Goal: Task Accomplishment & Management: Use online tool/utility

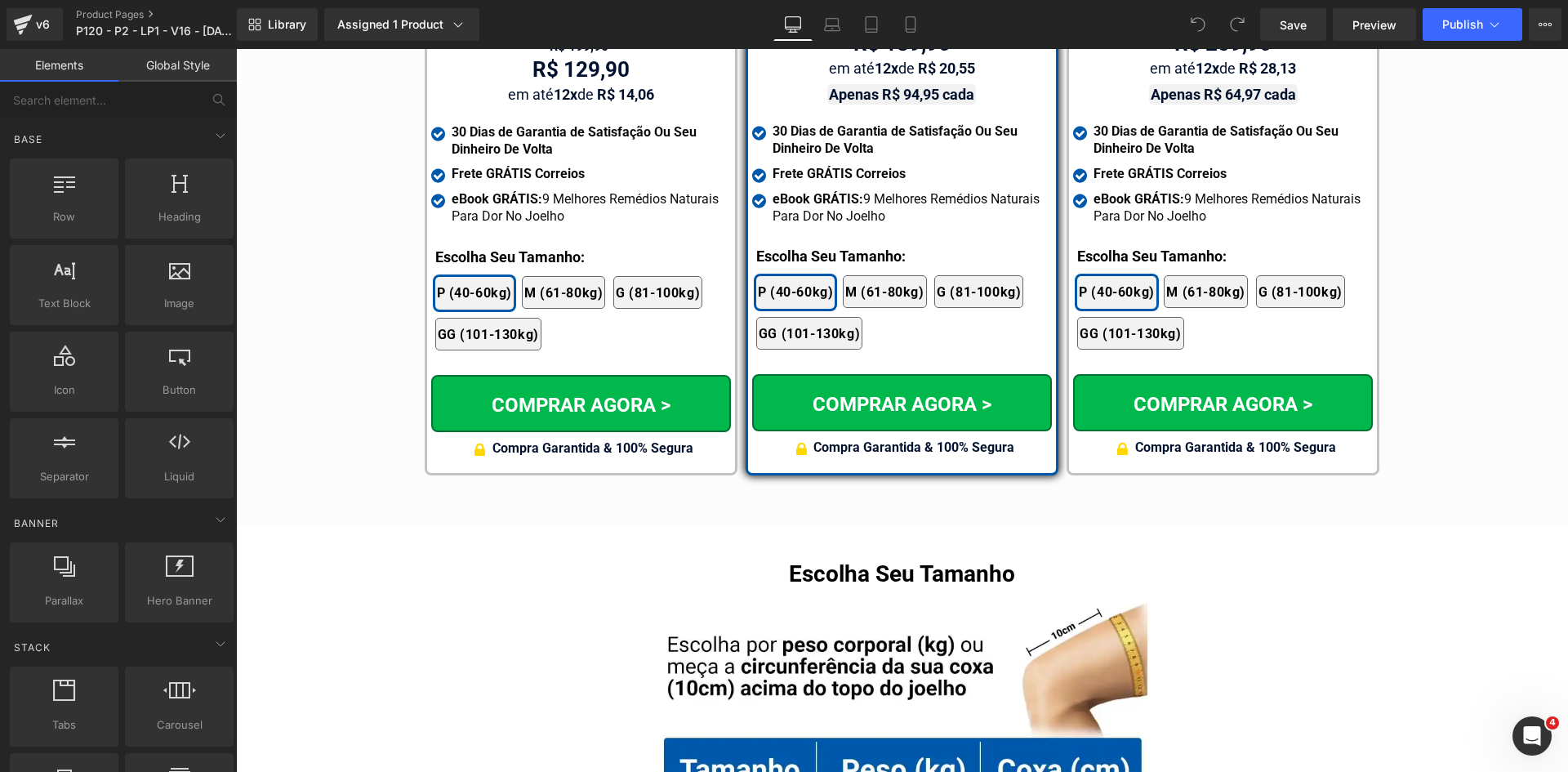
scroll to position [9679, 0]
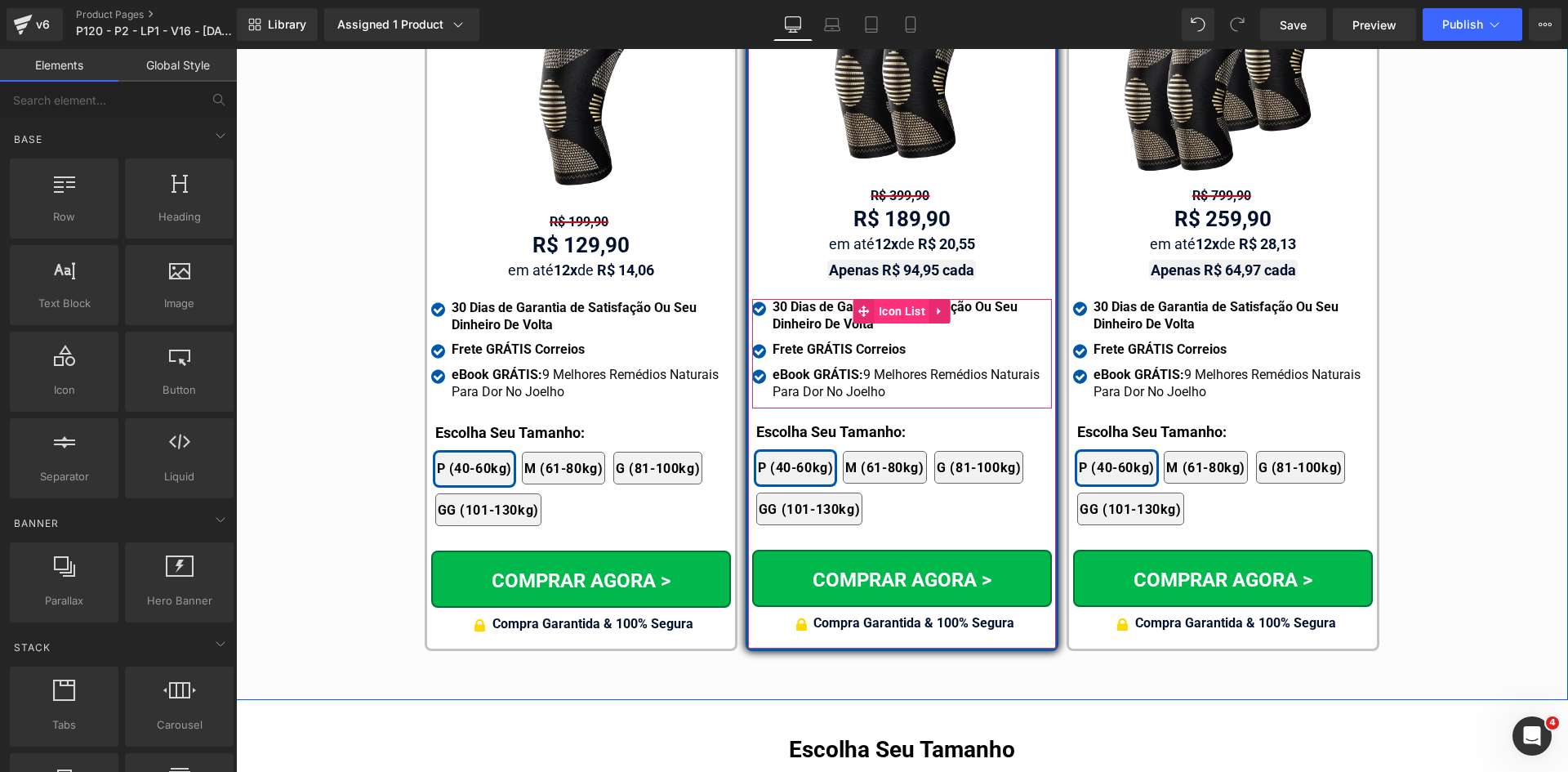
click at [880, 299] on span "Icon List" at bounding box center [902, 311] width 55 height 25
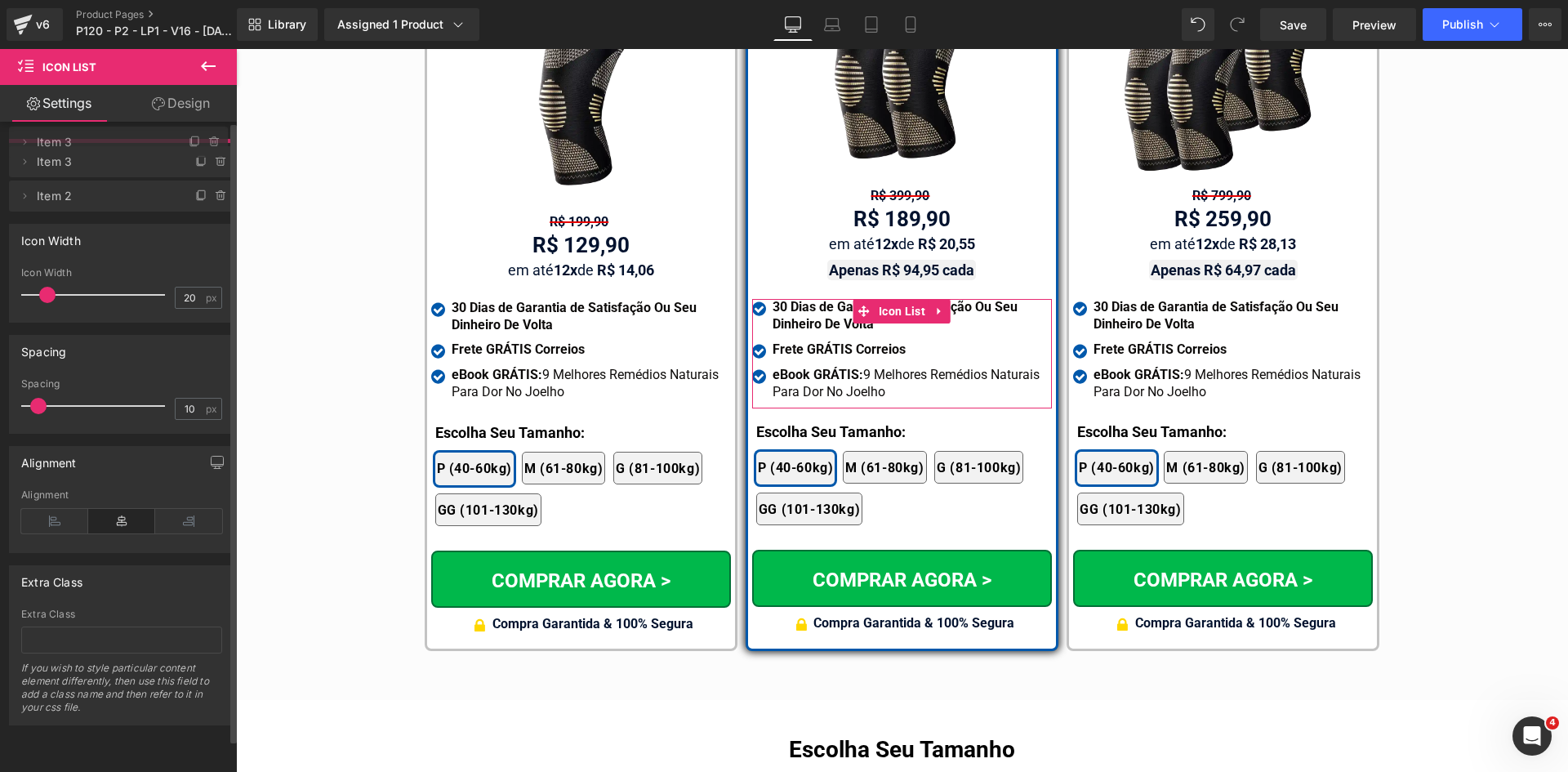
drag, startPoint x: 137, startPoint y: 196, endPoint x: 212, endPoint y: 197, distance: 75.0
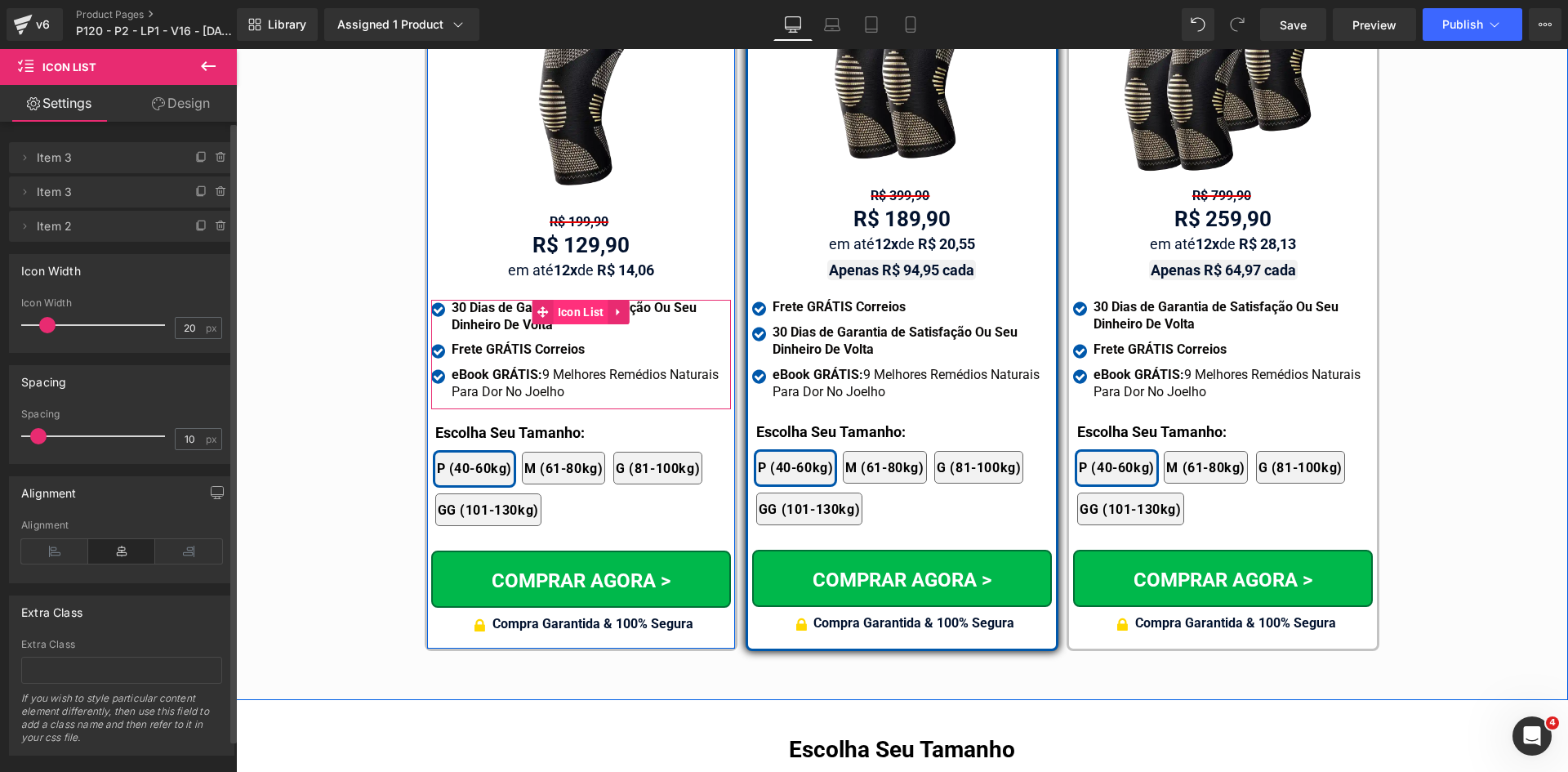
click at [560, 299] on span "Icon List" at bounding box center [581, 311] width 55 height 25
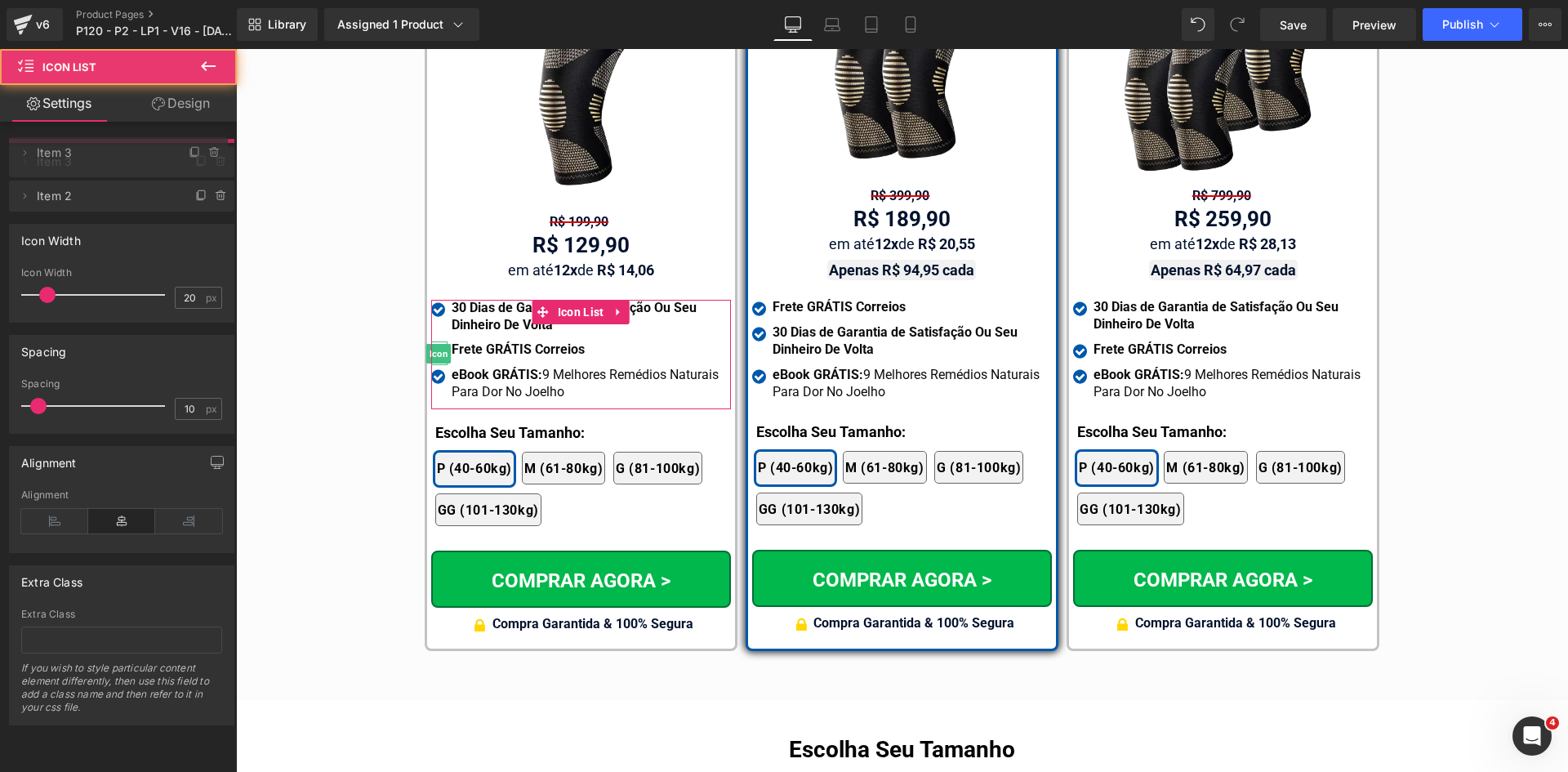
drag, startPoint x: 140, startPoint y: 186, endPoint x: 147, endPoint y: 147, distance: 39.6
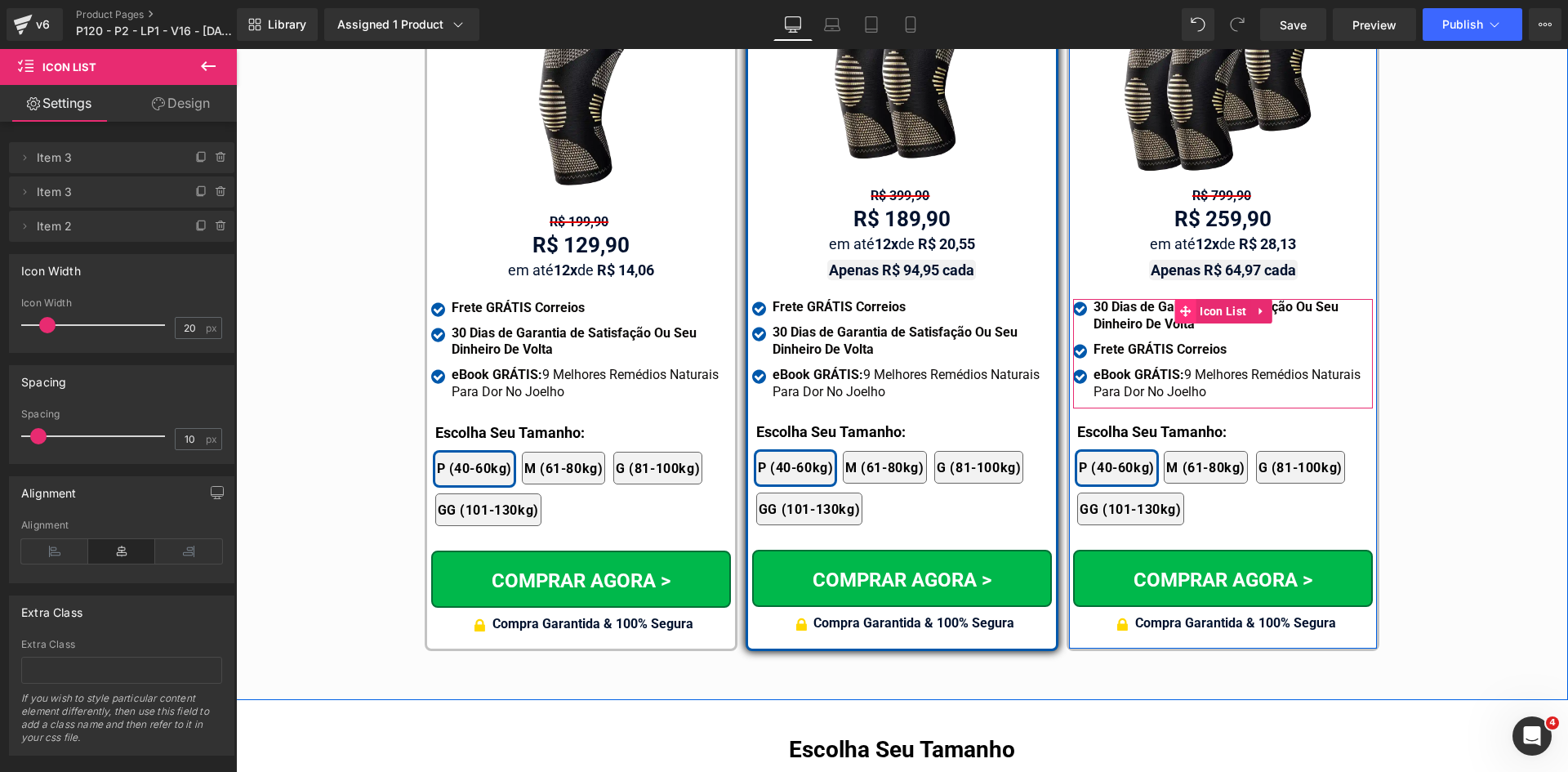
click at [1180, 306] on icon at bounding box center [1185, 311] width 11 height 11
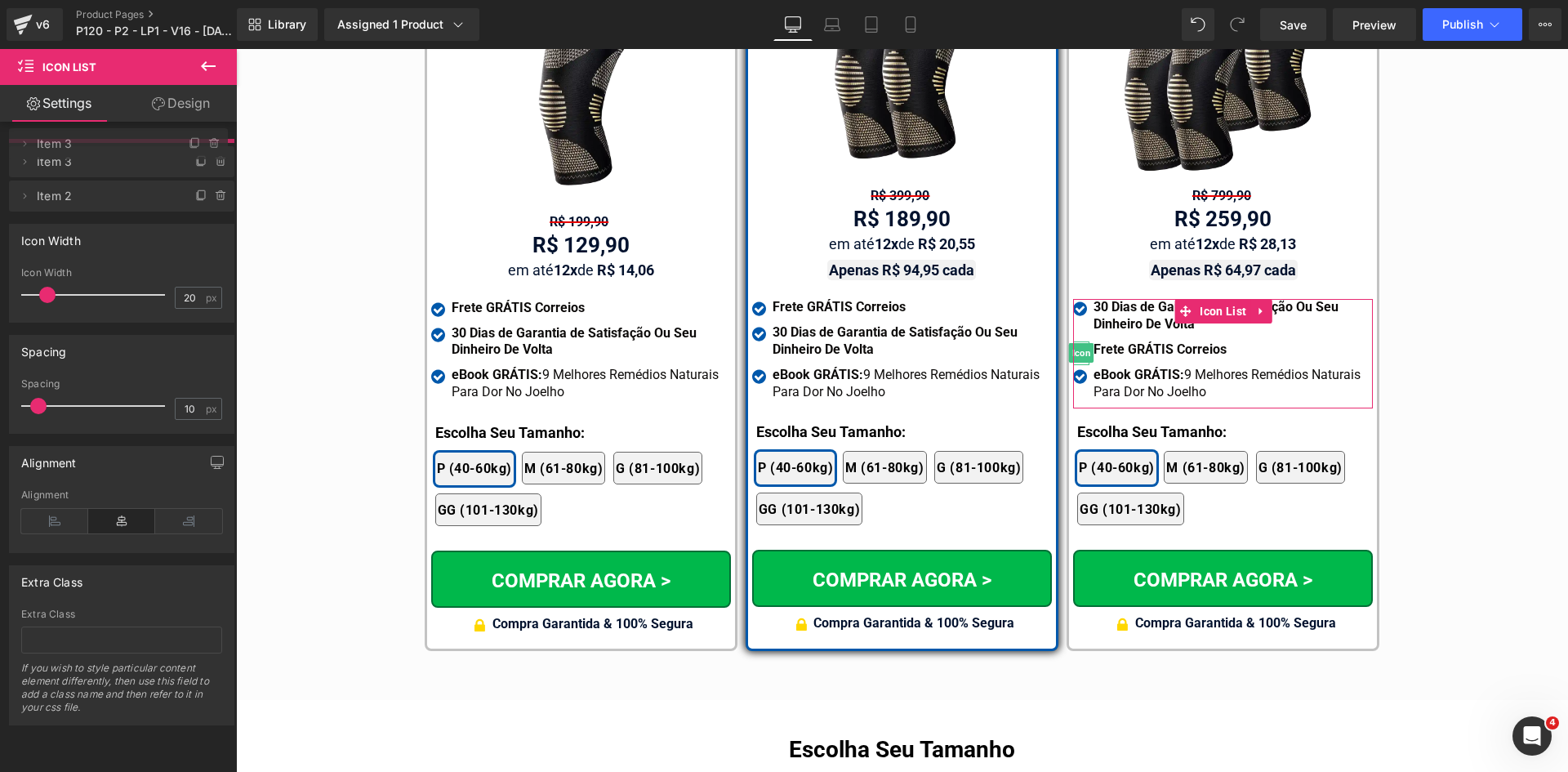
drag, startPoint x: 129, startPoint y: 195, endPoint x: 175, endPoint y: 140, distance: 71.7
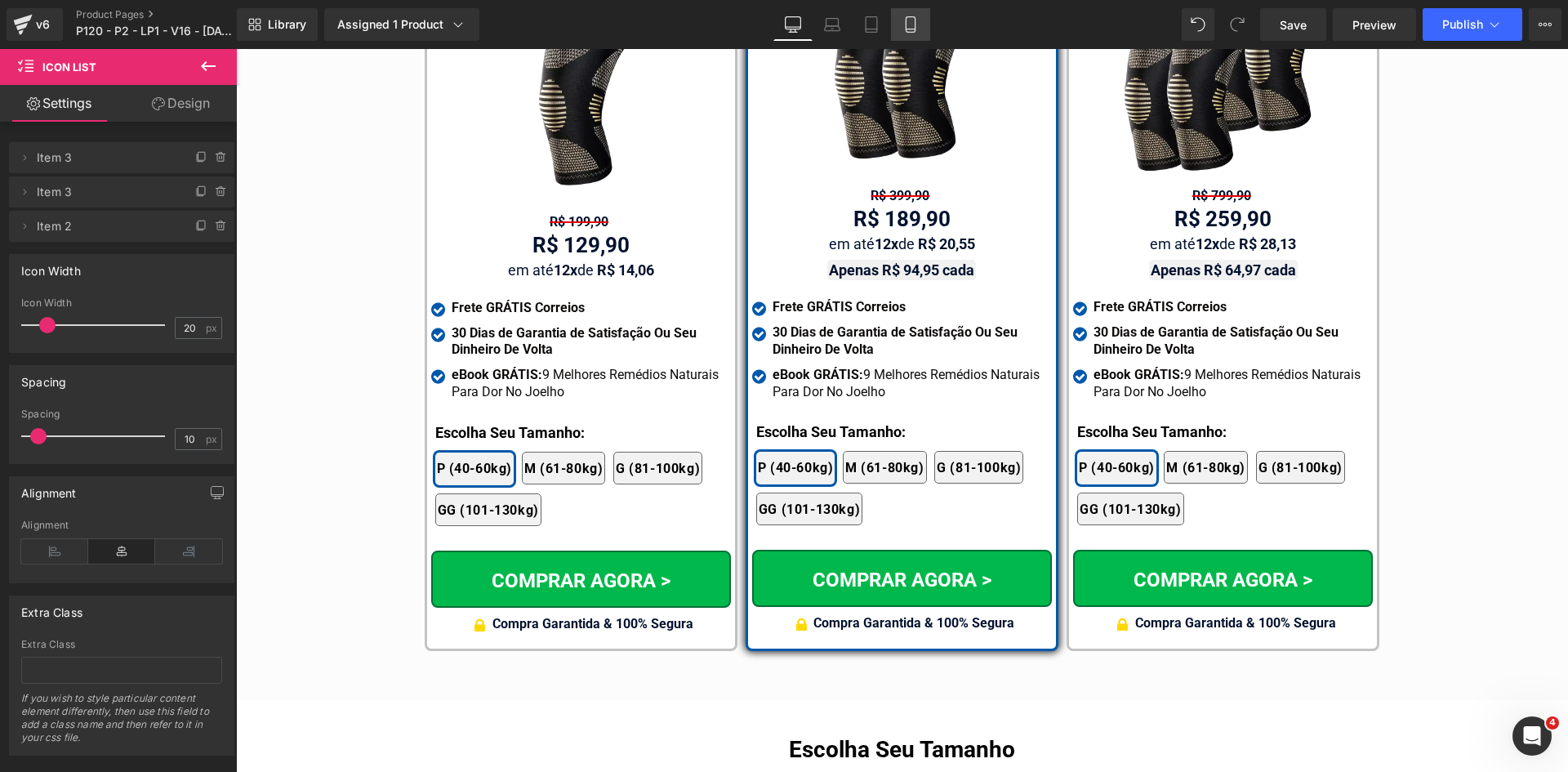
click at [913, 20] on icon at bounding box center [911, 25] width 17 height 17
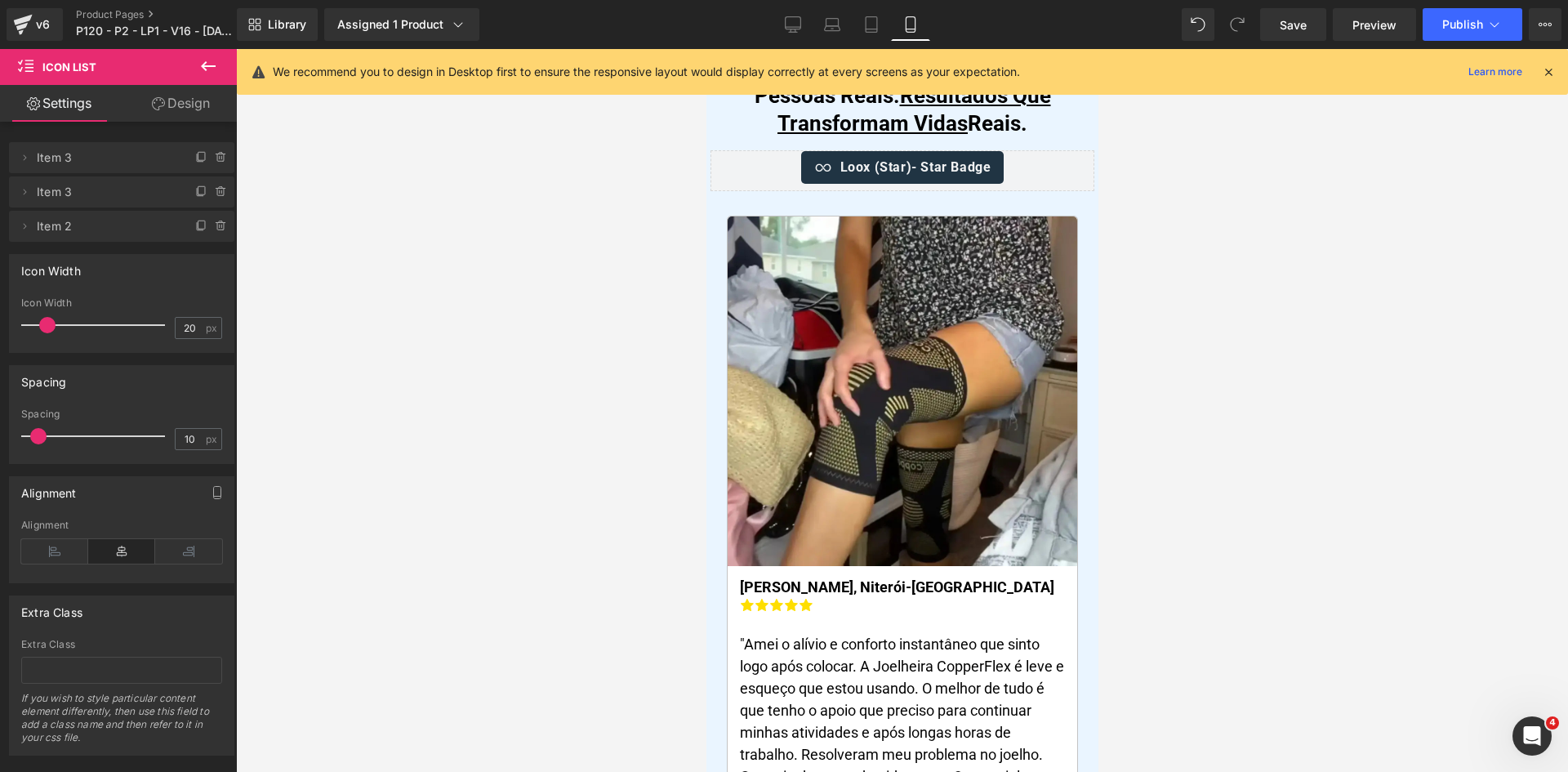
scroll to position [0, 0]
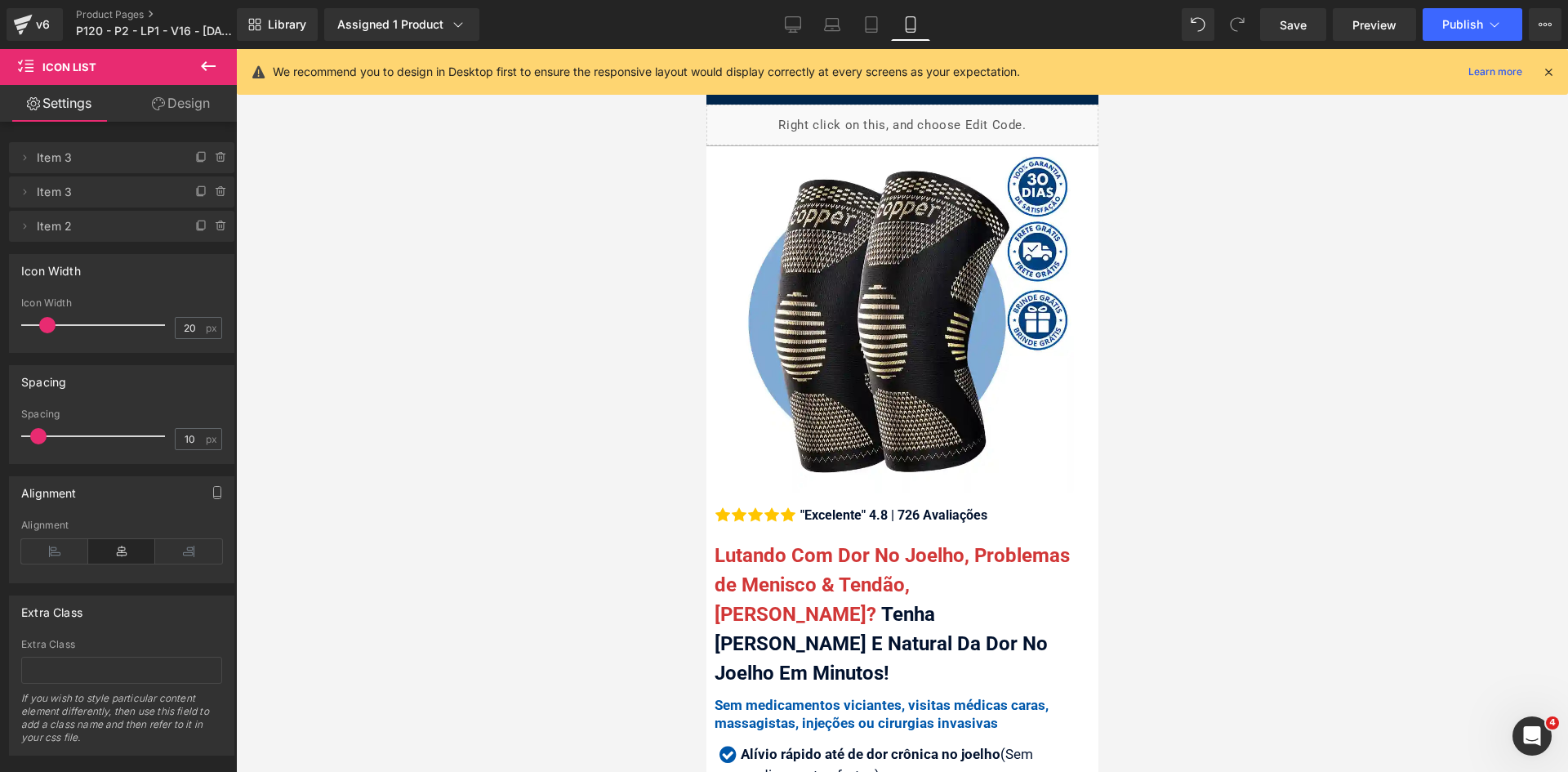
click at [1554, 76] on icon at bounding box center [1549, 72] width 15 height 15
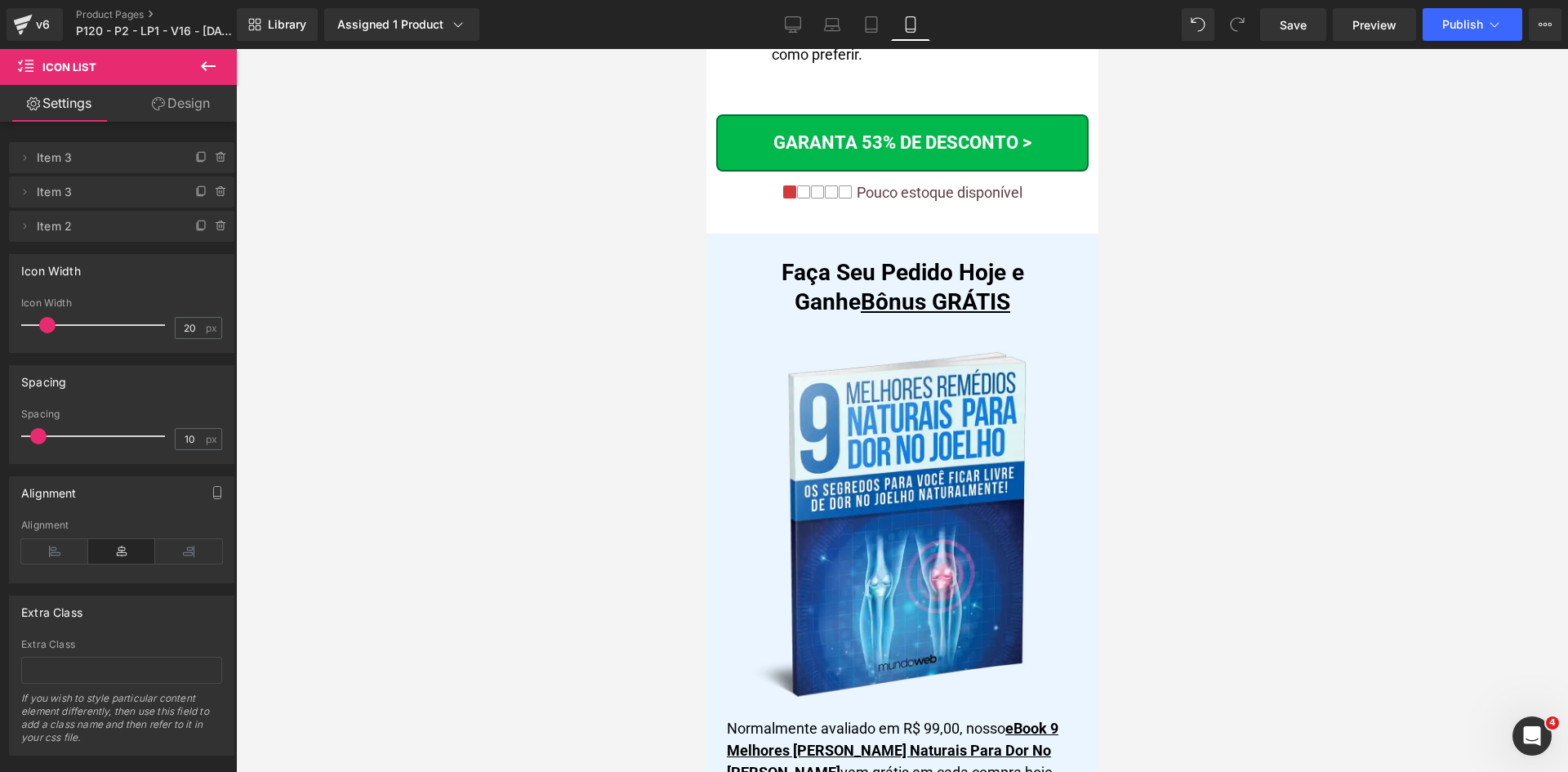
scroll to position [14268, 0]
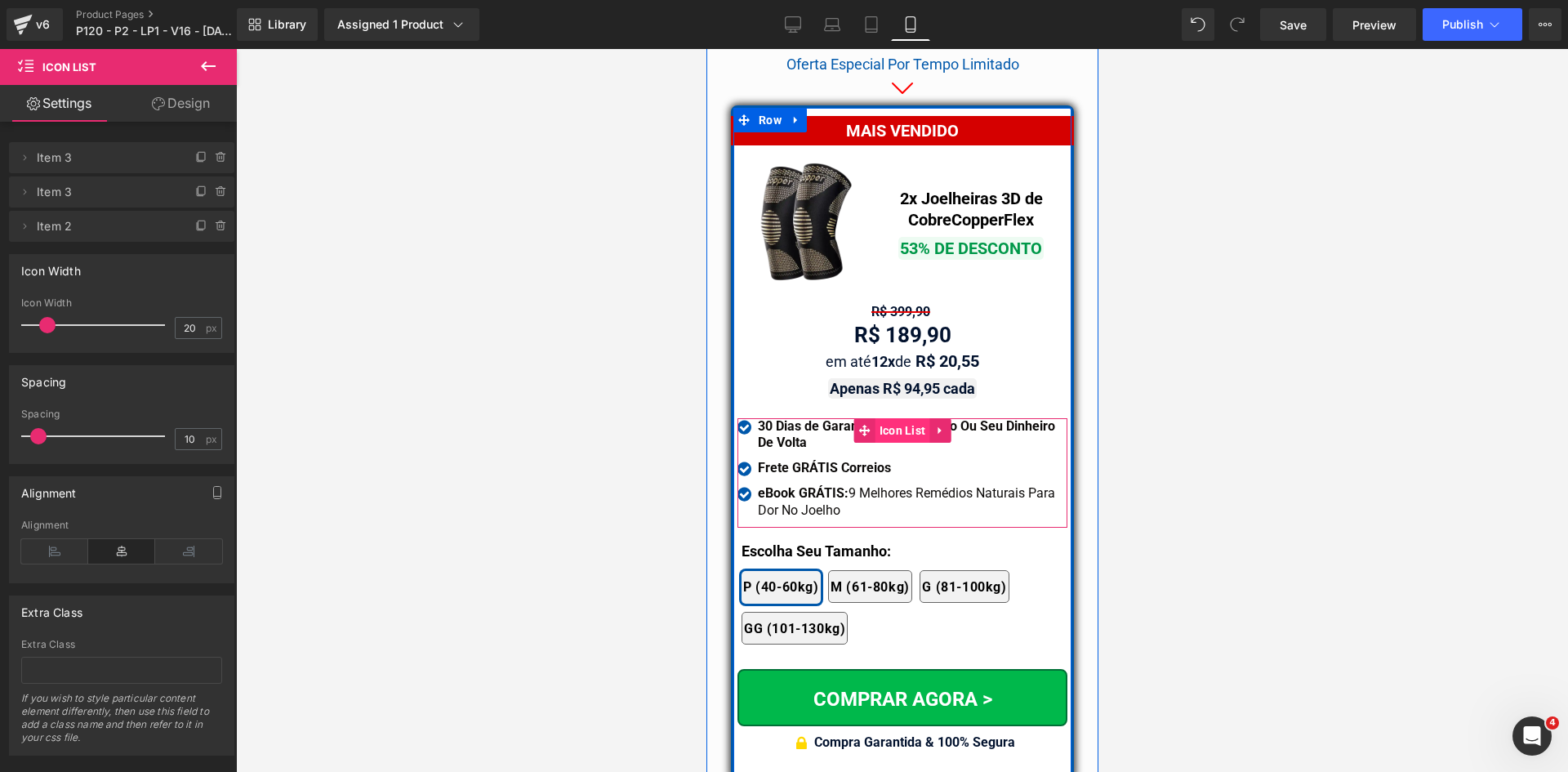
click at [883, 418] on span "Icon List" at bounding box center [902, 430] width 55 height 25
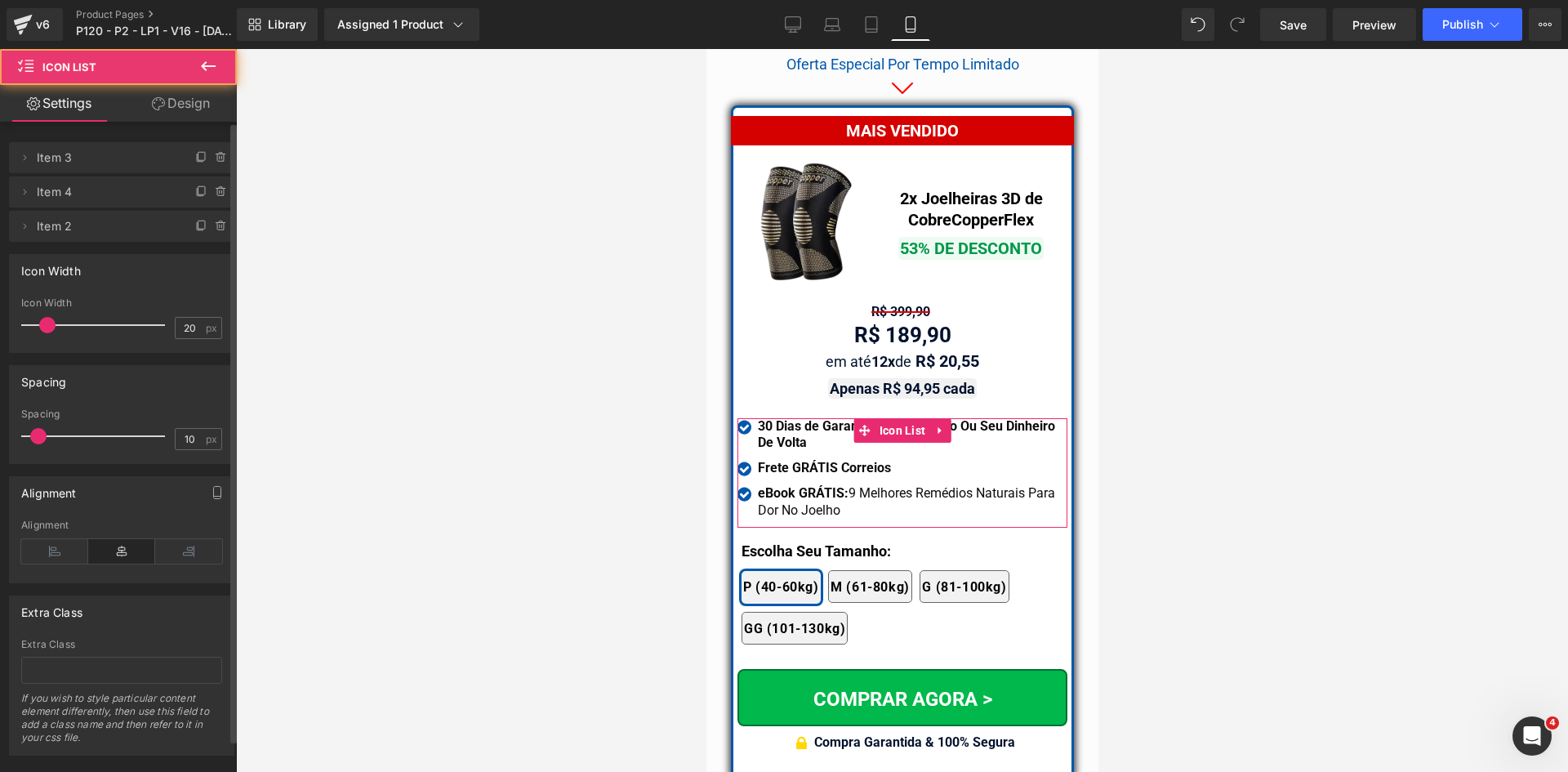
drag, startPoint x: 109, startPoint y: 194, endPoint x: 109, endPoint y: 149, distance: 45.0
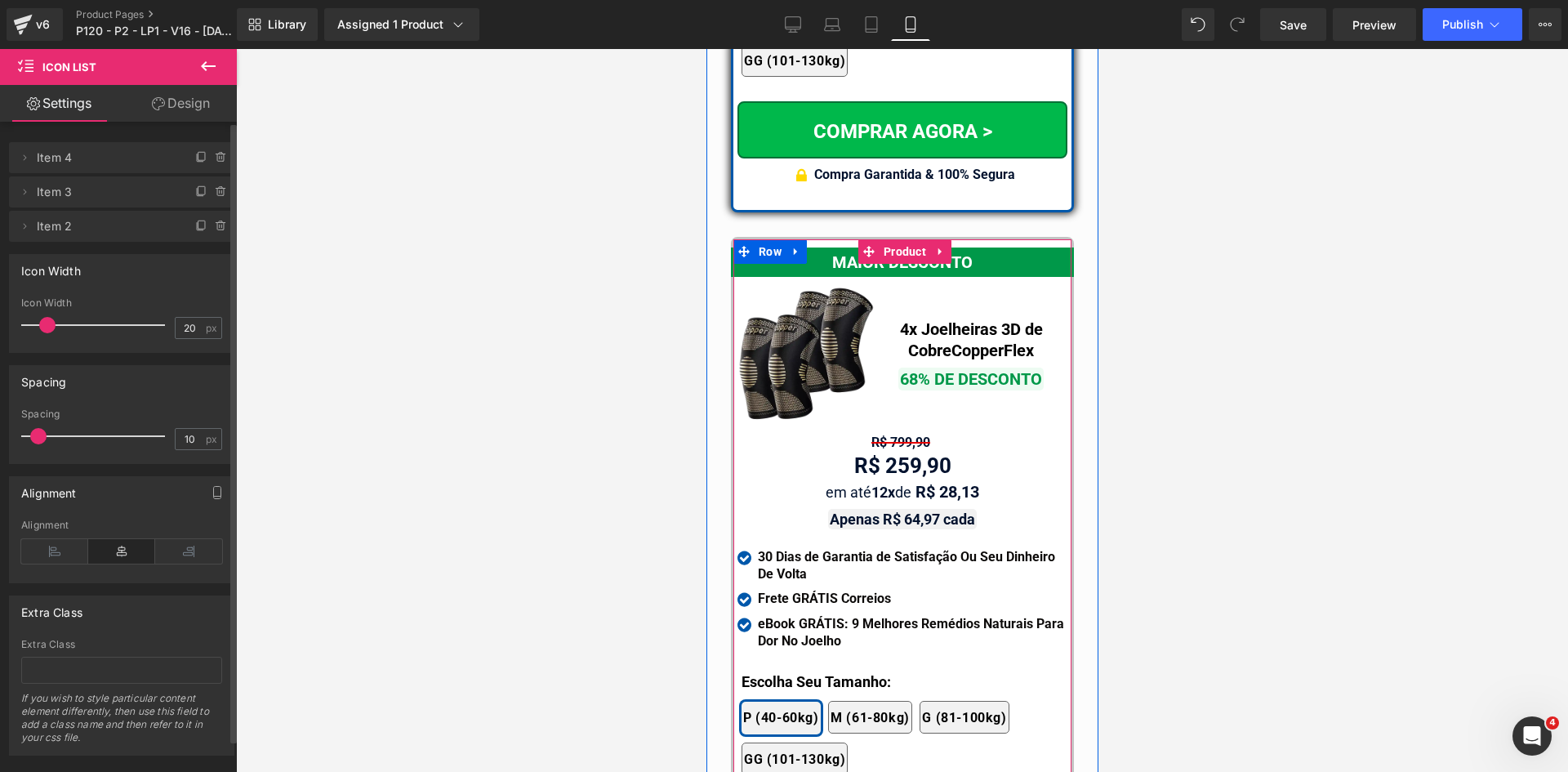
scroll to position [14840, 0]
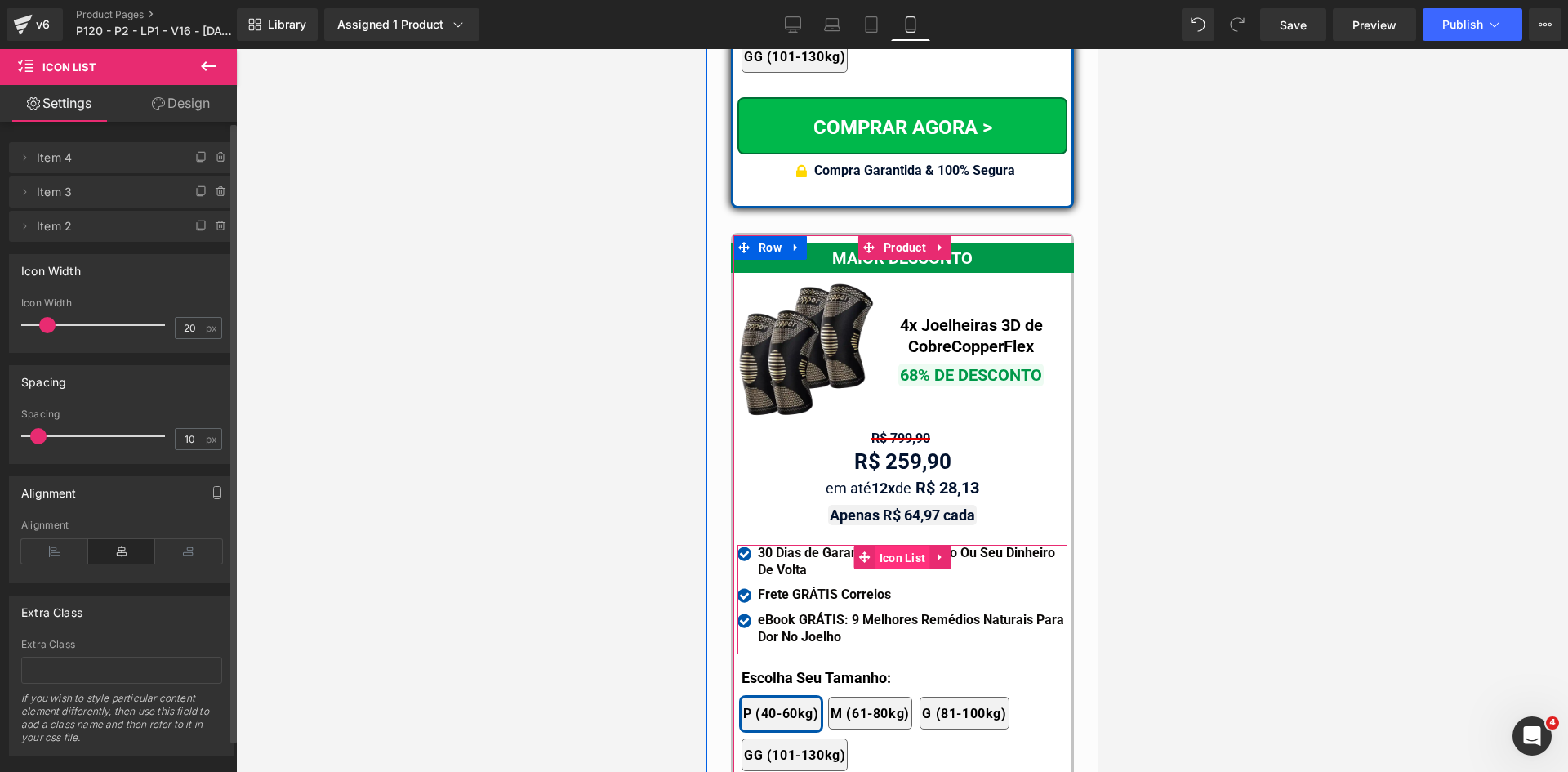
click at [882, 545] on span "Icon List" at bounding box center [902, 557] width 55 height 25
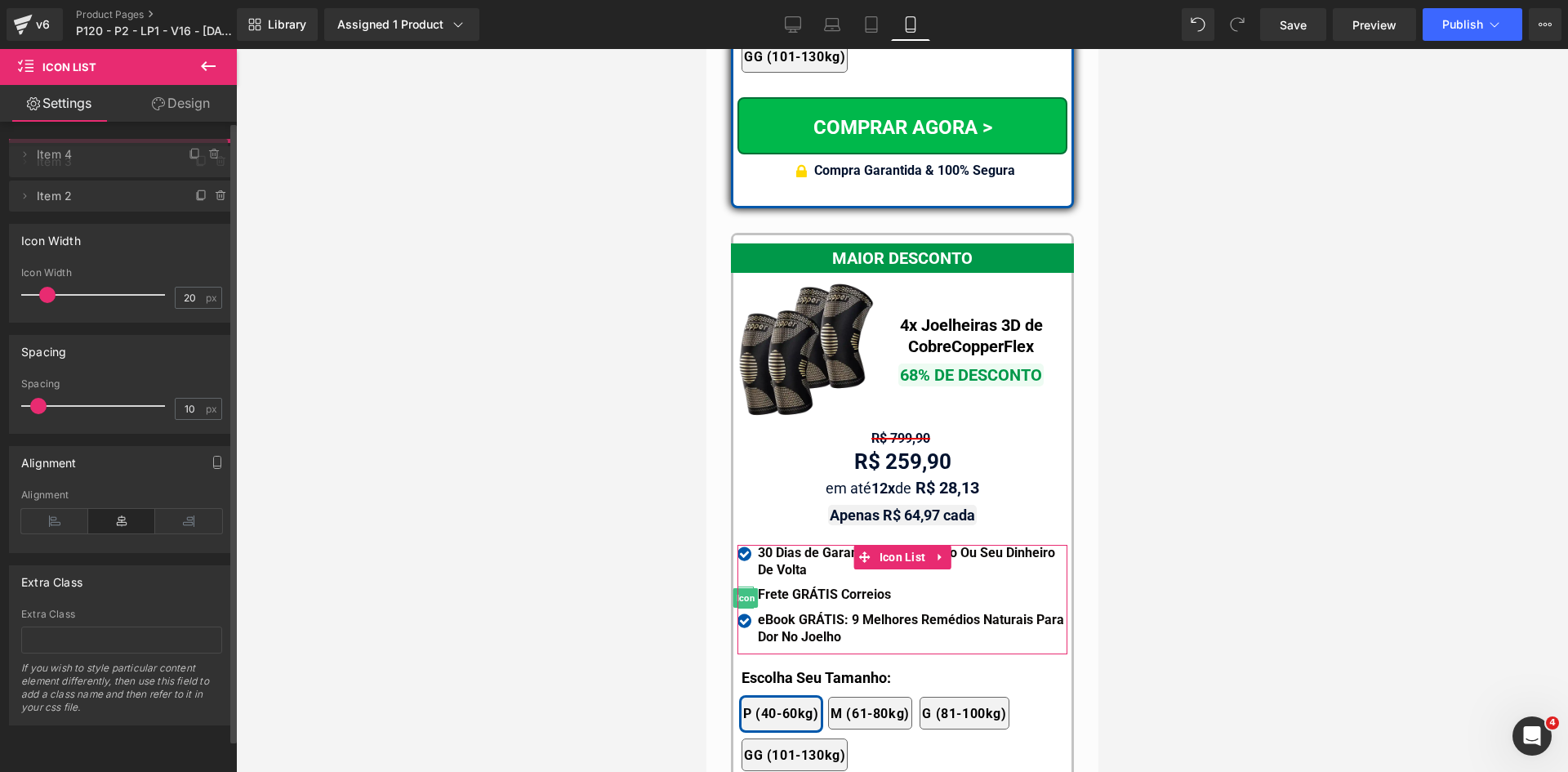
drag, startPoint x: 97, startPoint y: 192, endPoint x: 97, endPoint y: 154, distance: 38.0
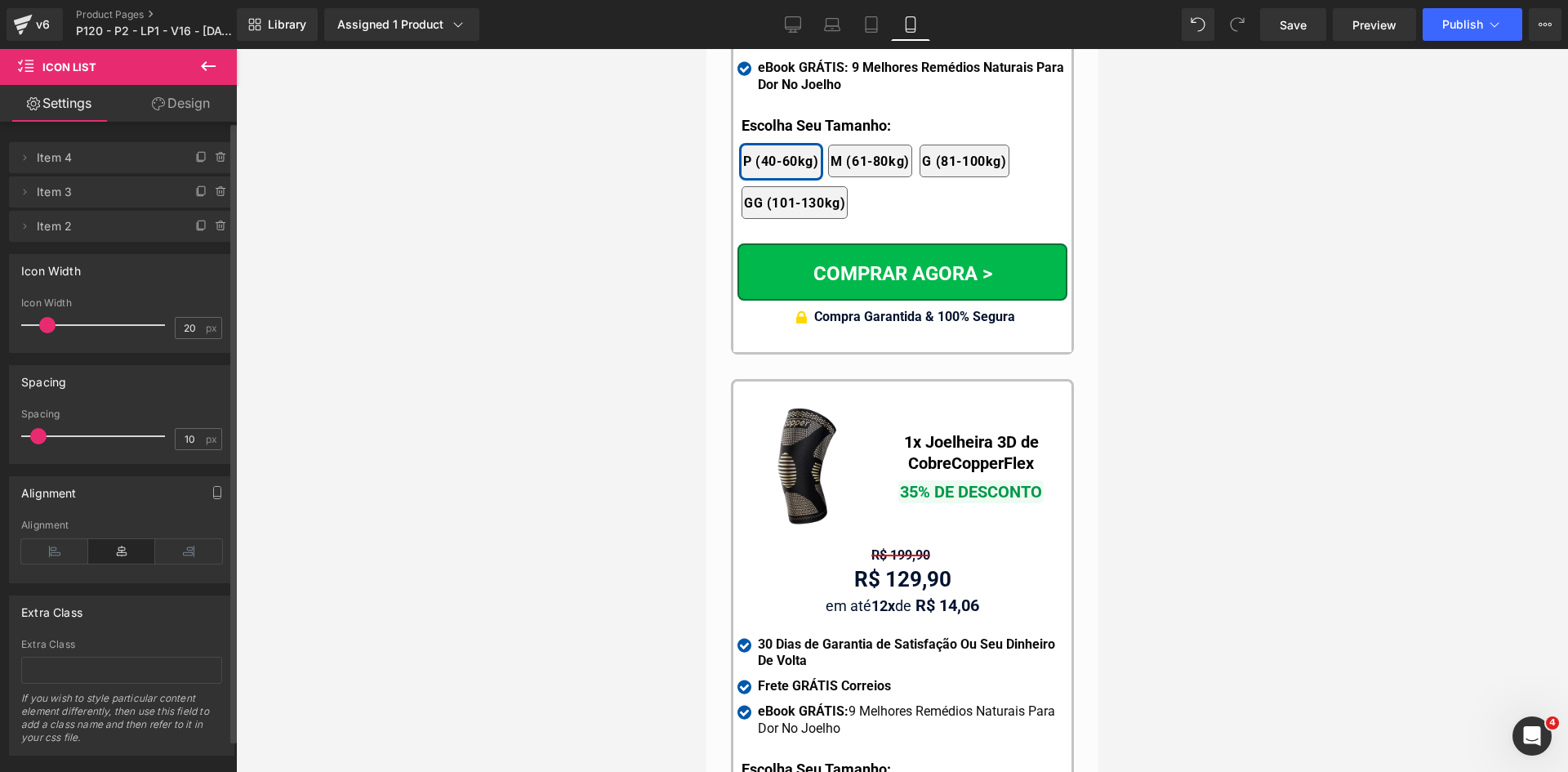
scroll to position [15412, 0]
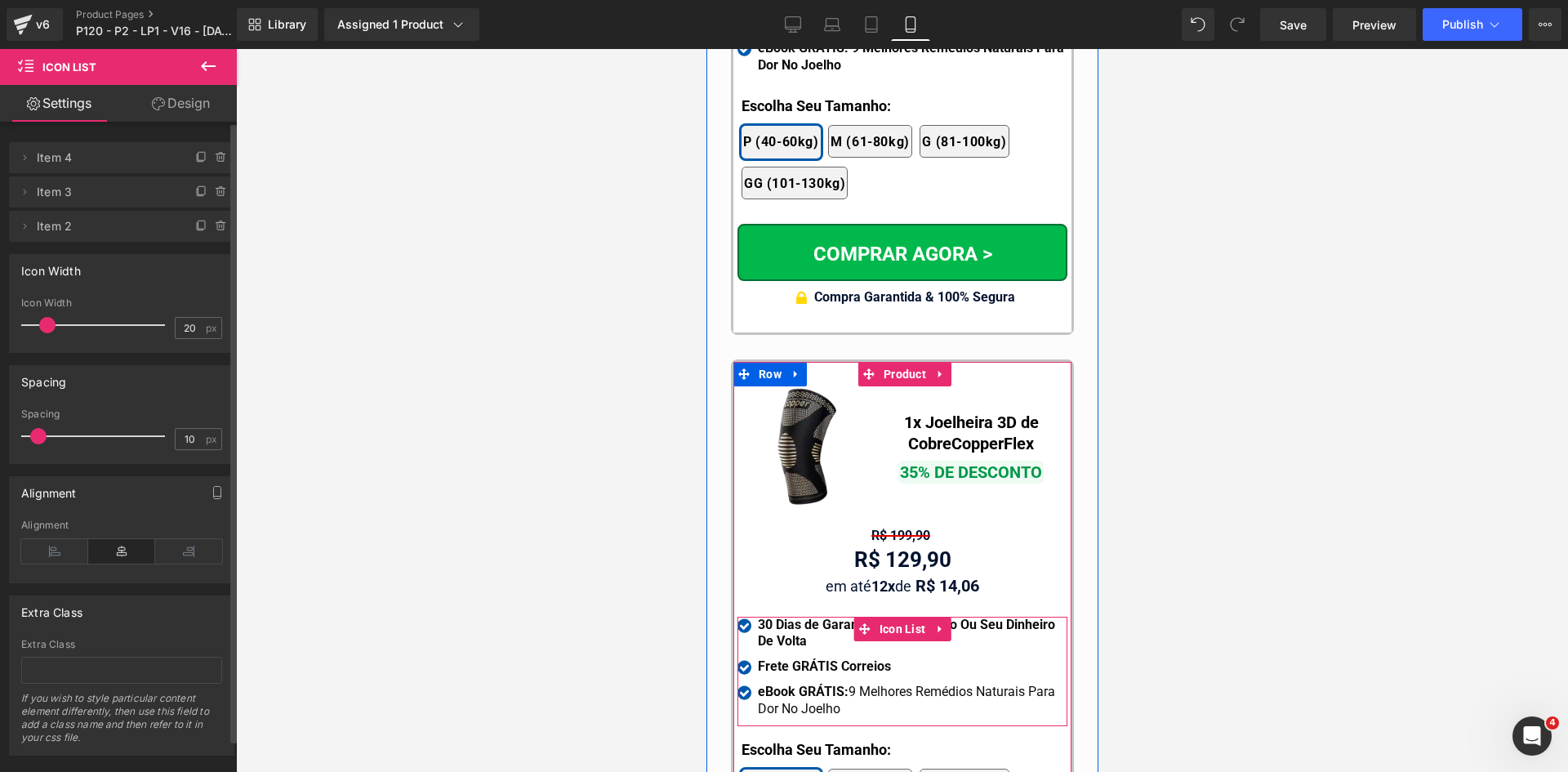
click at [898, 617] on span "Icon List" at bounding box center [902, 629] width 55 height 25
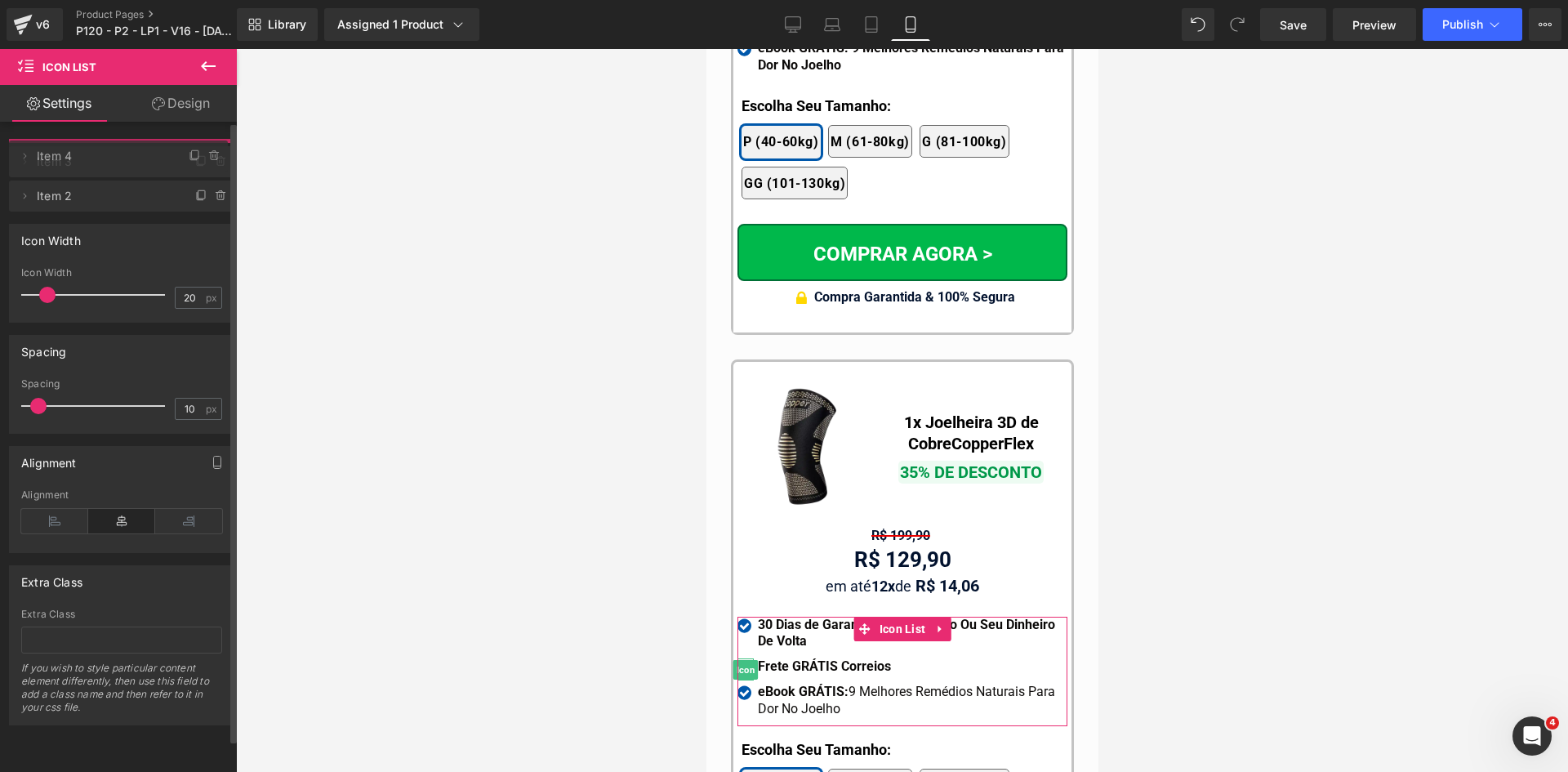
drag, startPoint x: 90, startPoint y: 185, endPoint x: 88, endPoint y: 149, distance: 36.1
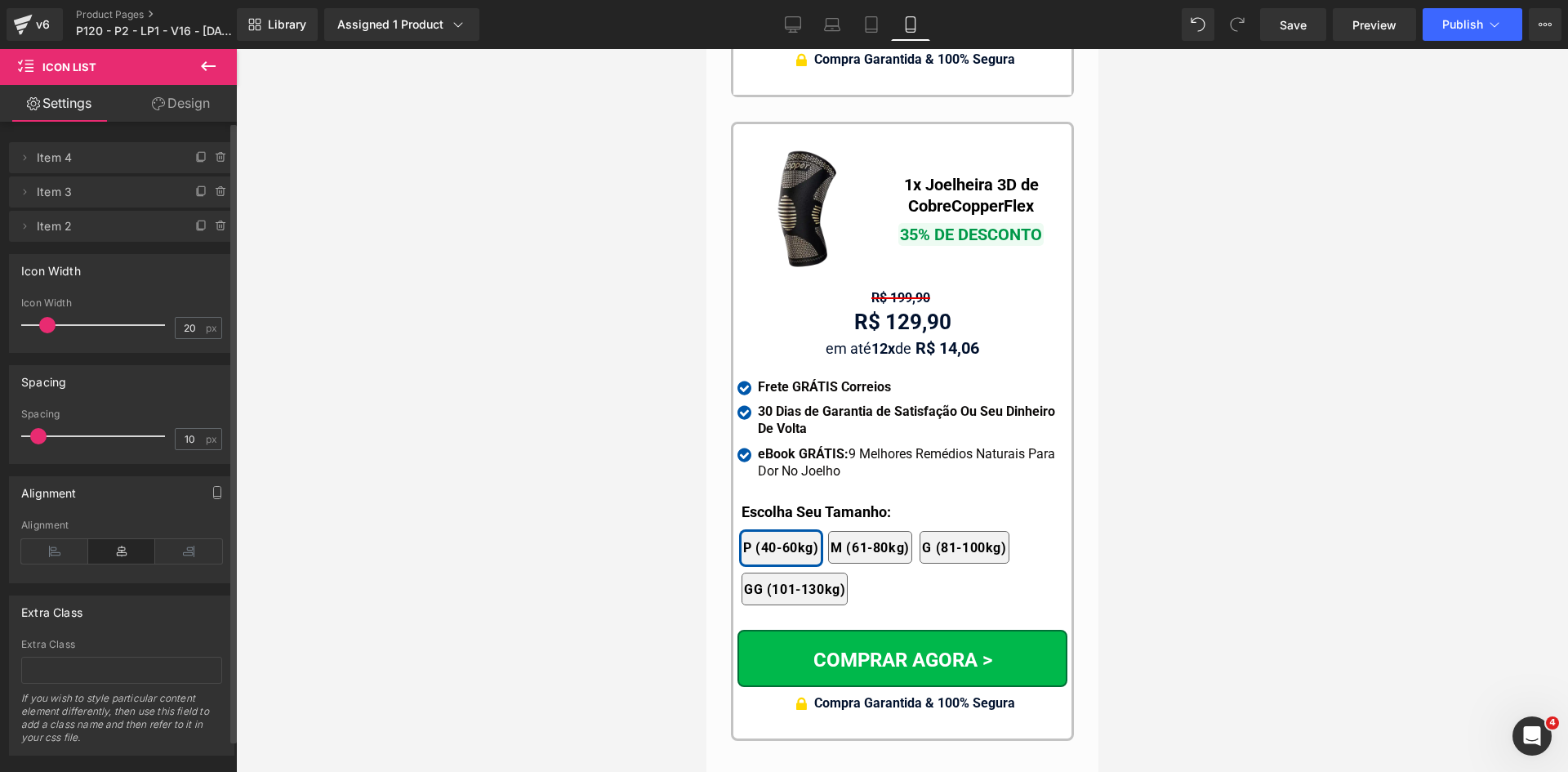
scroll to position [15656, 0]
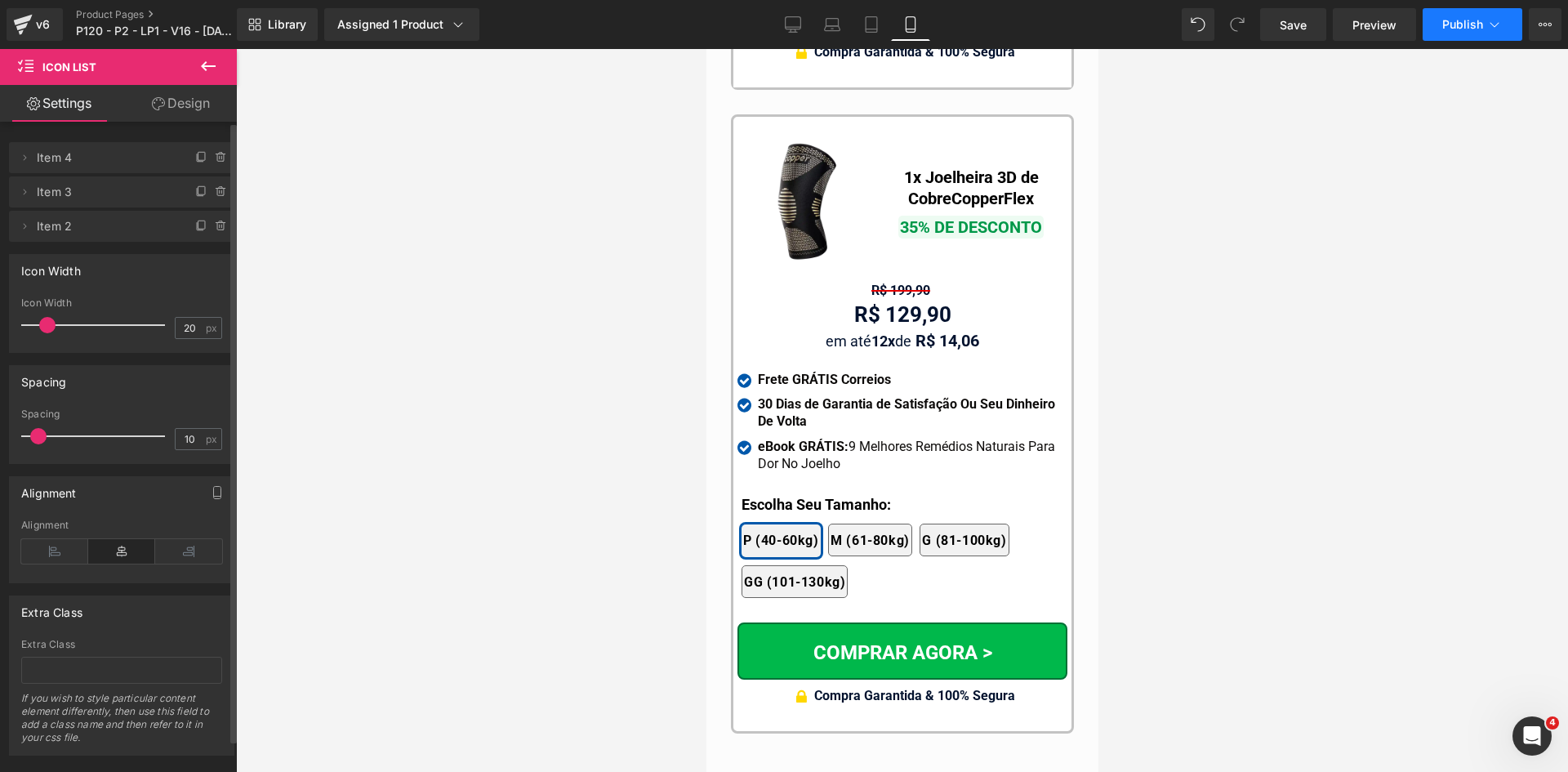
click at [1472, 11] on button "Publish" at bounding box center [1473, 25] width 100 height 33
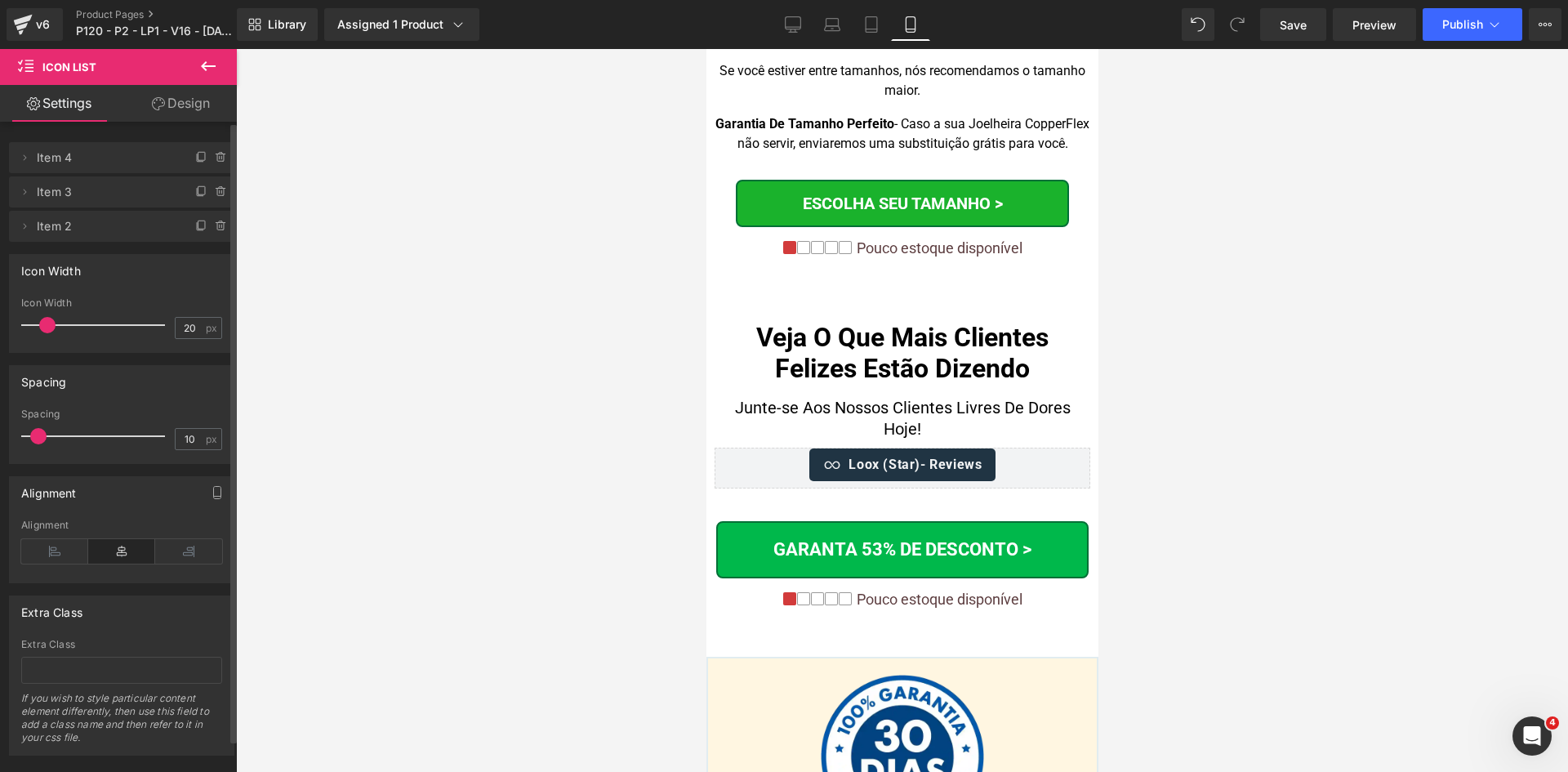
scroll to position [16718, 0]
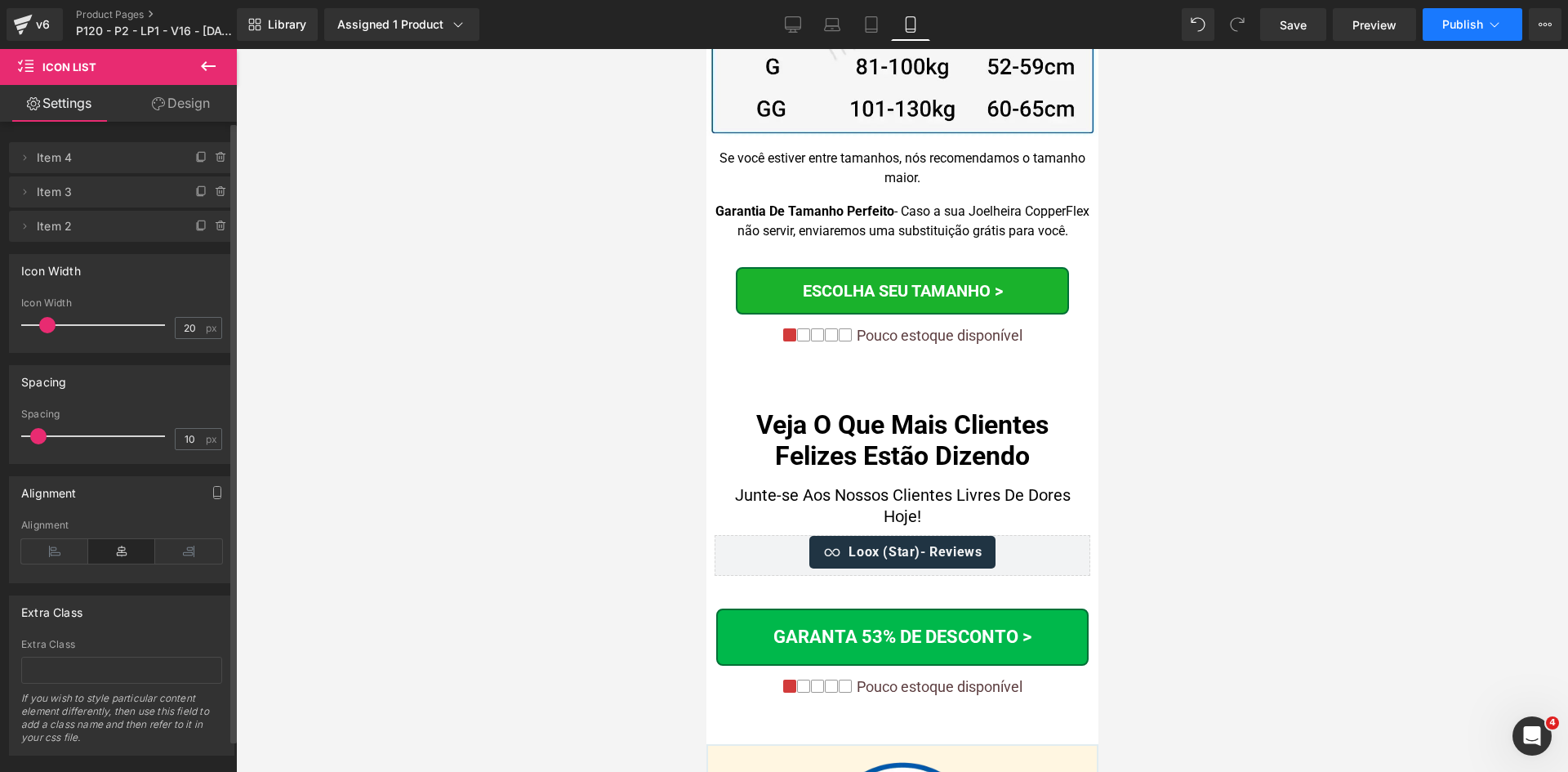
click at [1452, 10] on button "Publish" at bounding box center [1473, 25] width 100 height 33
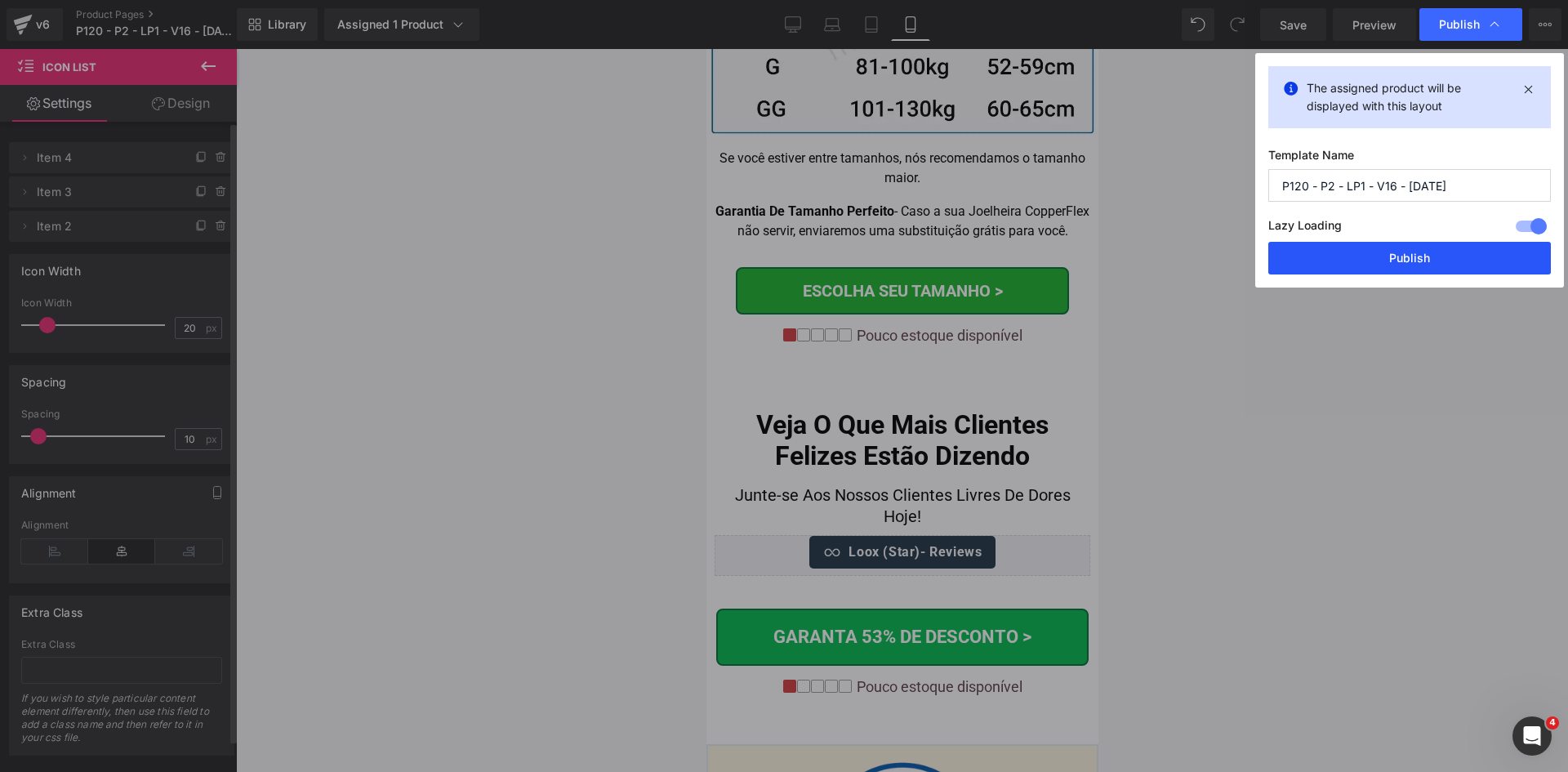
click at [1417, 263] on button "Publish" at bounding box center [1410, 258] width 283 height 33
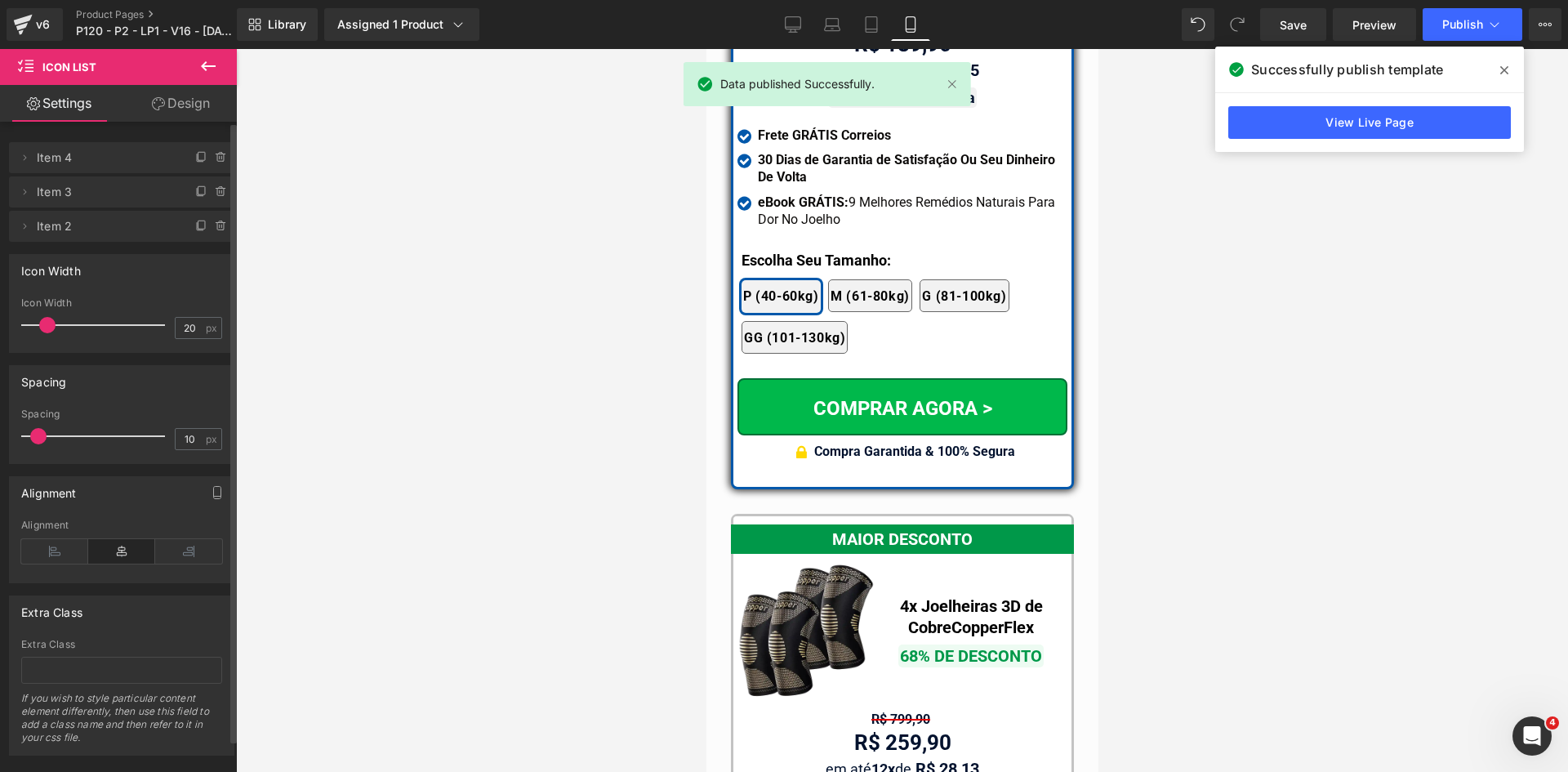
scroll to position [14349, 0]
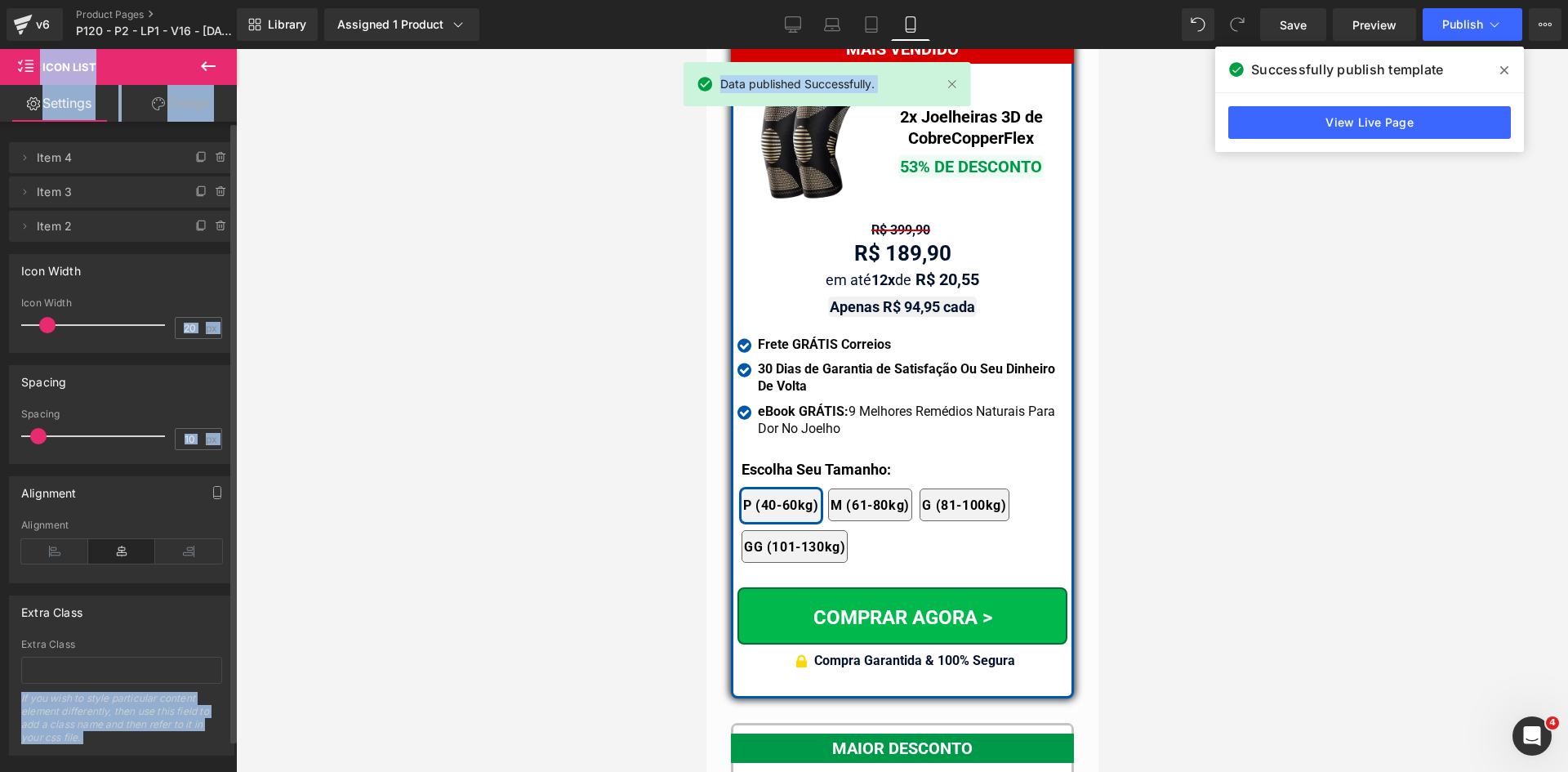
drag, startPoint x: 801, startPoint y: 25, endPoint x: 582, endPoint y: 302, distance: 353.1
click at [578, 300] on div "Icon List You are previewing how the will restyle your page. You can not edit E…" at bounding box center [784, 399] width 1568 height 800
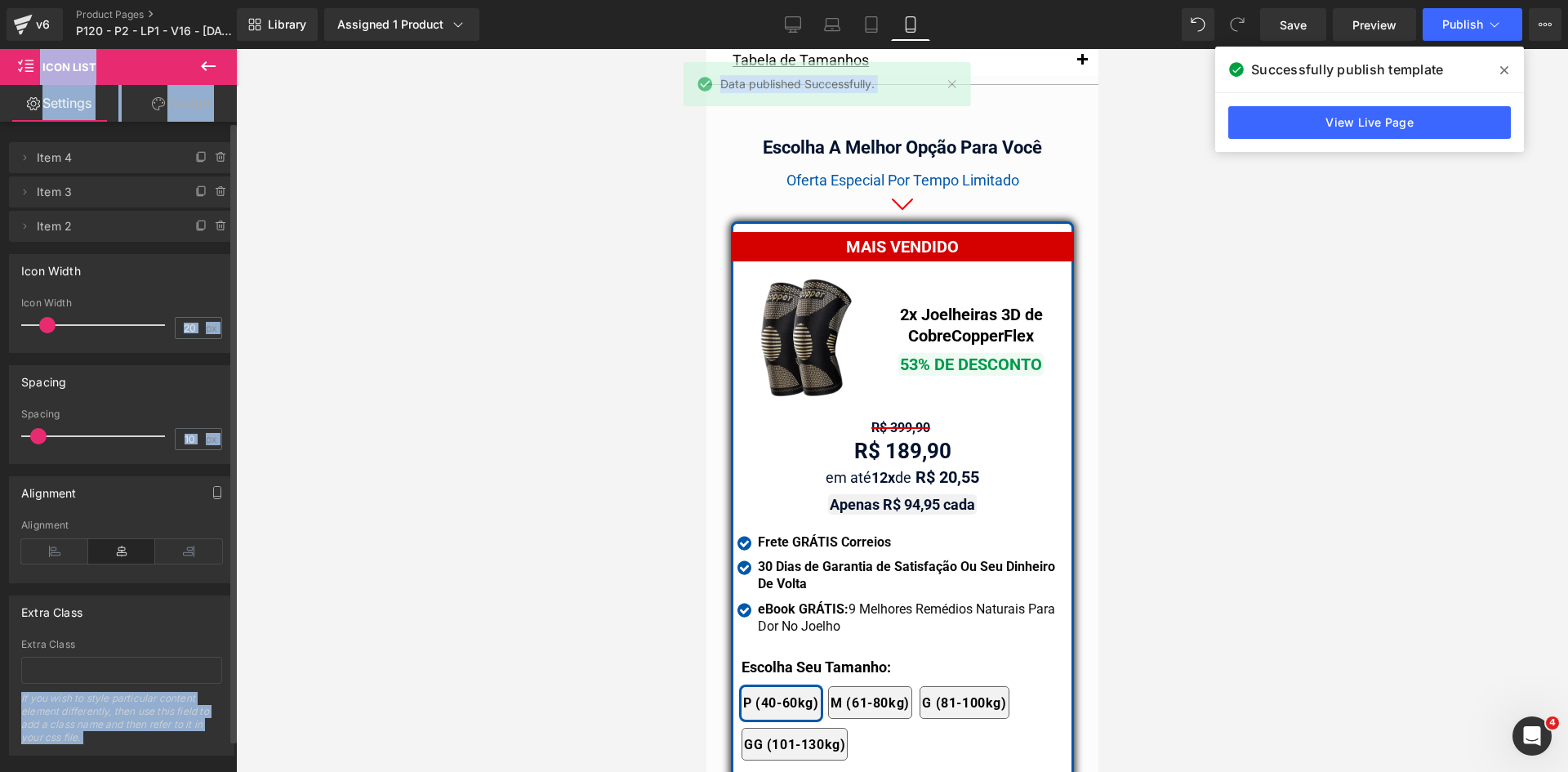
scroll to position [14104, 0]
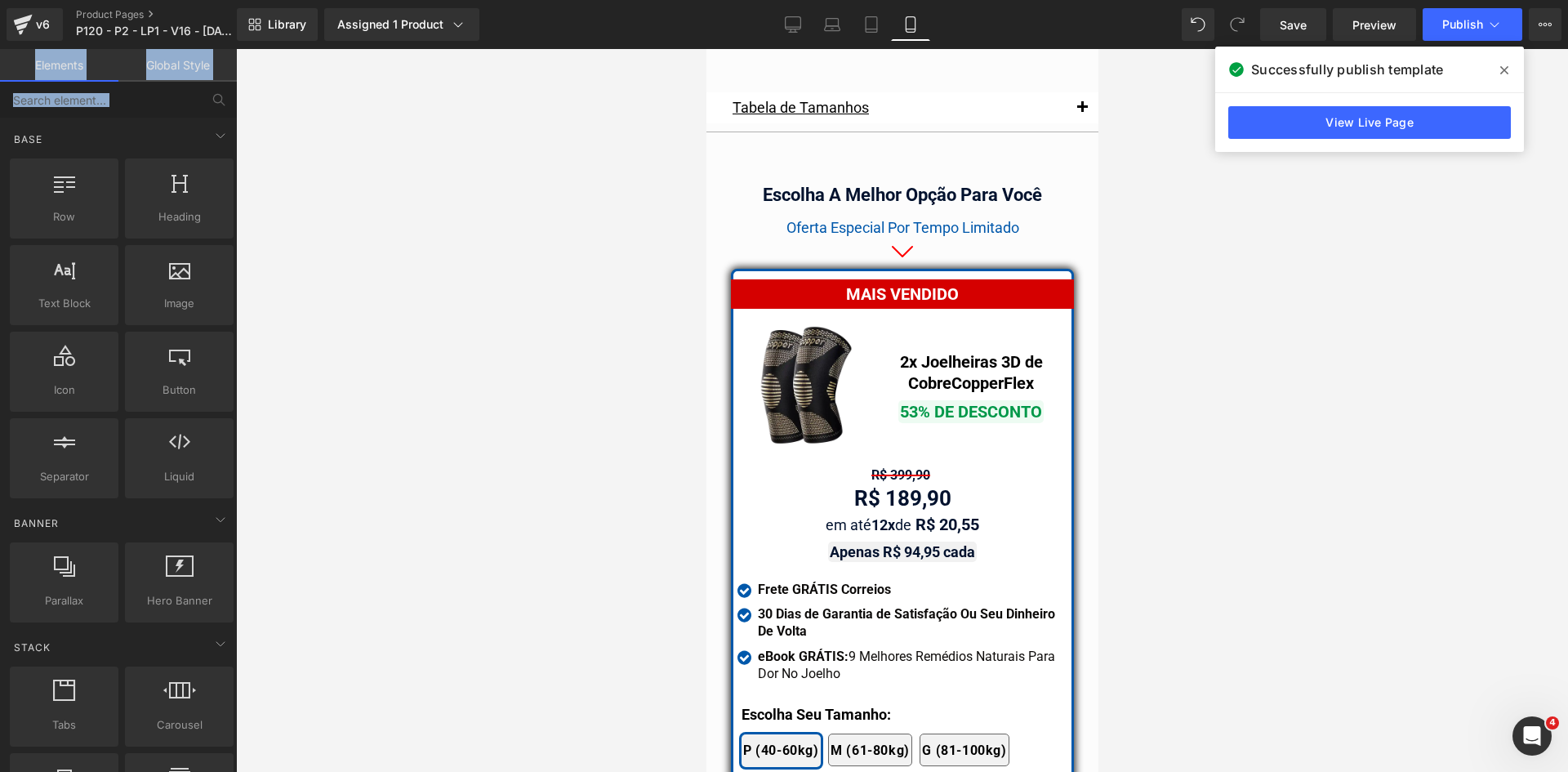
click at [1148, 523] on div at bounding box center [902, 409] width 1332 height 722
